Goal: Task Accomplishment & Management: Use online tool/utility

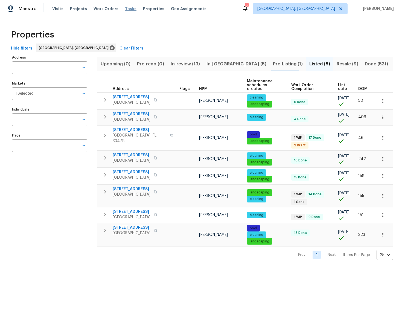
click at [125, 10] on span "Tasks" at bounding box center [130, 9] width 11 height 4
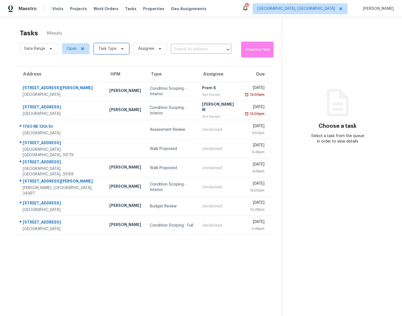
click at [111, 52] on span "Task Type" at bounding box center [111, 48] width 35 height 11
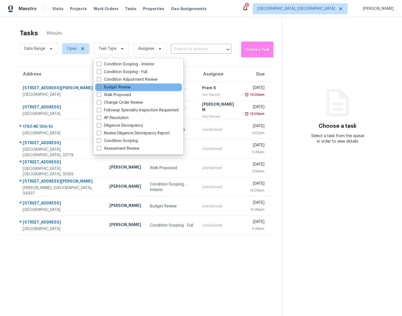
click at [118, 88] on label "Budget Review" at bounding box center [114, 86] width 34 height 5
click at [100, 88] on input "Budget Review" at bounding box center [99, 86] width 4 height 4
checkbox input "true"
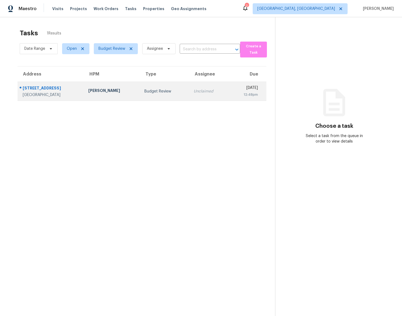
click at [61, 95] on div "Port Saint Lucie, FL, 34953" at bounding box center [51, 94] width 57 height 5
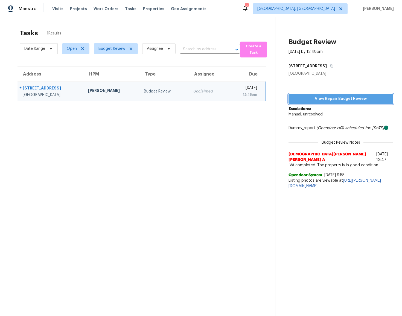
click at [317, 96] on span "View Repair Budget Review" at bounding box center [341, 98] width 96 height 7
